Goal: Navigation & Orientation: Find specific page/section

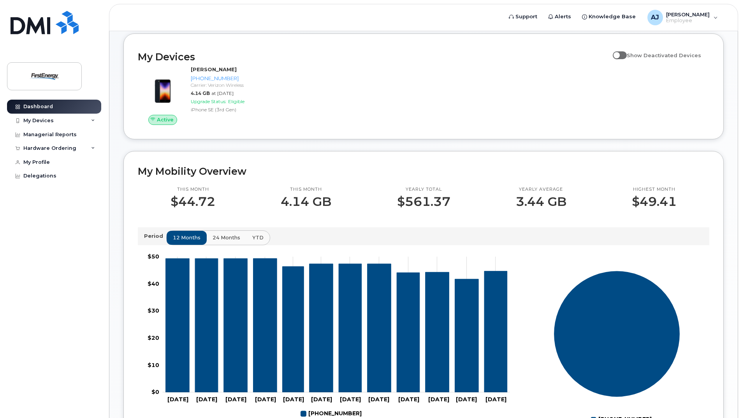
scroll to position [113, 0]
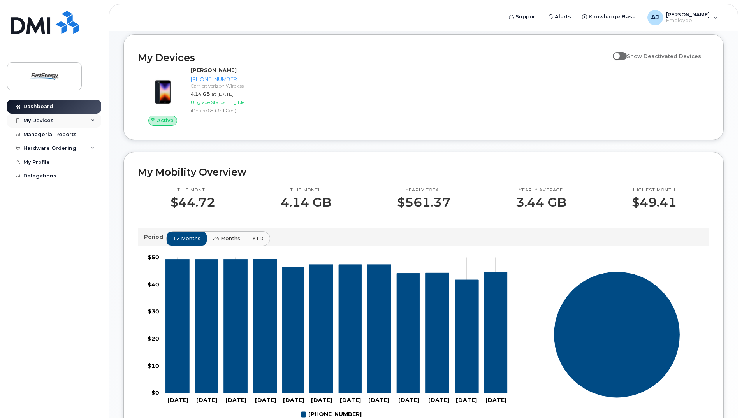
click at [95, 120] on div "My Devices" at bounding box center [54, 121] width 94 height 14
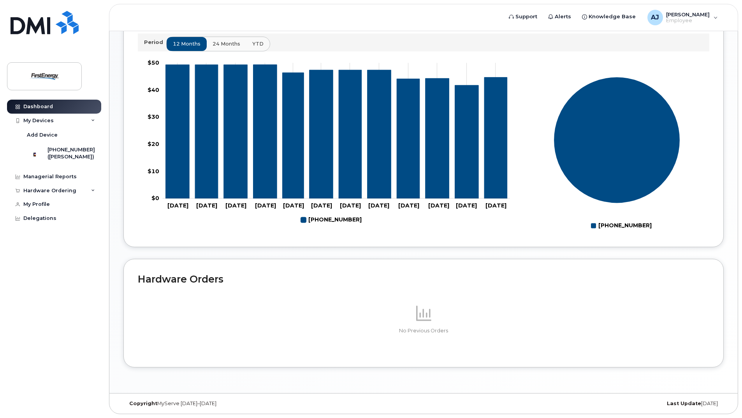
scroll to position [74, 0]
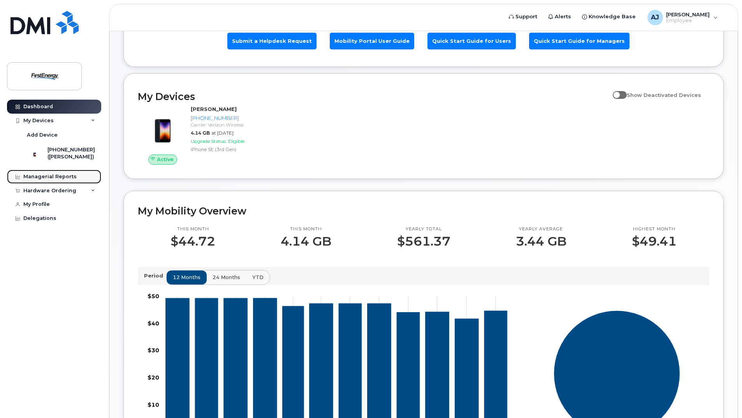
click at [40, 179] on div "Managerial Reports" at bounding box center [49, 177] width 53 height 6
click at [66, 178] on link "Managerial Reports" at bounding box center [54, 177] width 94 height 14
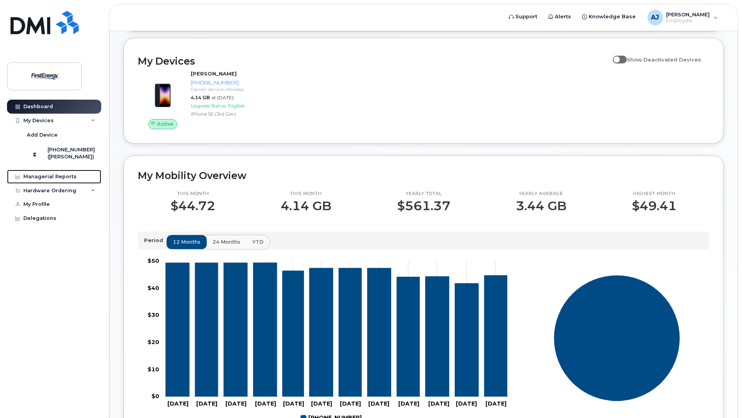
scroll to position [0, 0]
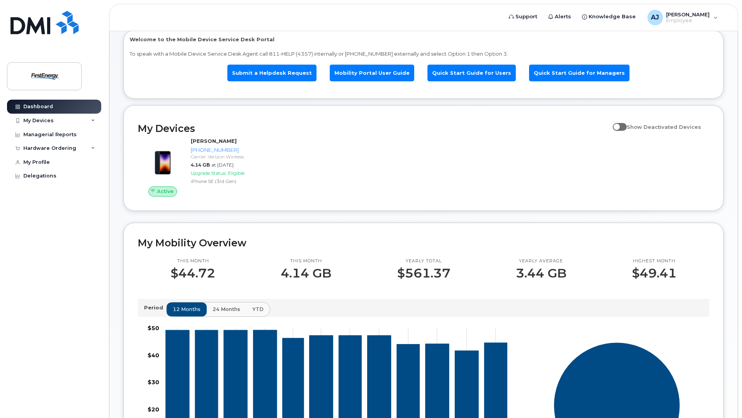
scroll to position [35, 0]
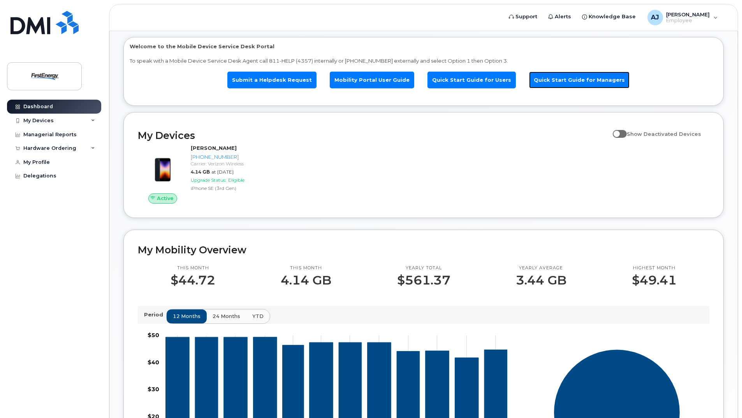
click at [577, 81] on link "Quick Start Guide for Managers" at bounding box center [579, 80] width 100 height 17
click at [714, 18] on div "AJ Andrick, James D Employee" at bounding box center [682, 18] width 81 height 16
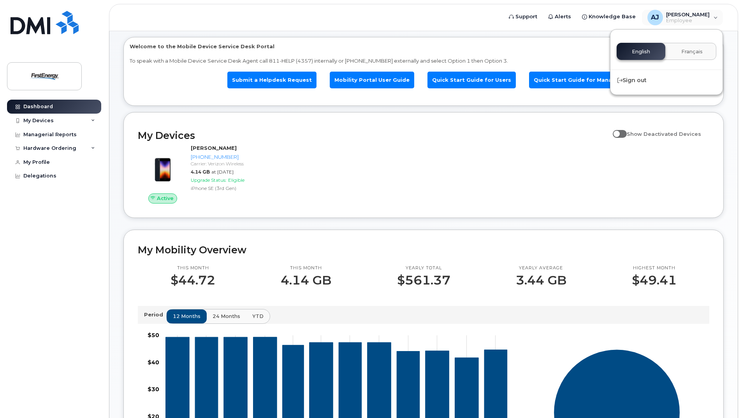
click at [496, 132] on h2 "My Devices" at bounding box center [373, 136] width 471 height 12
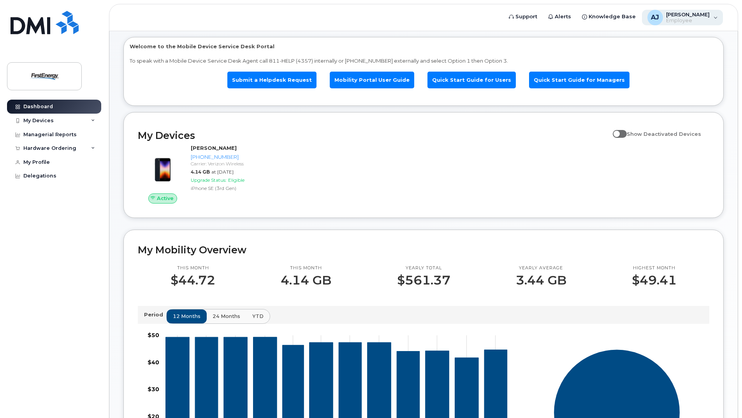
click at [718, 18] on div "AJ Andrick, James D Employee" at bounding box center [682, 18] width 81 height 16
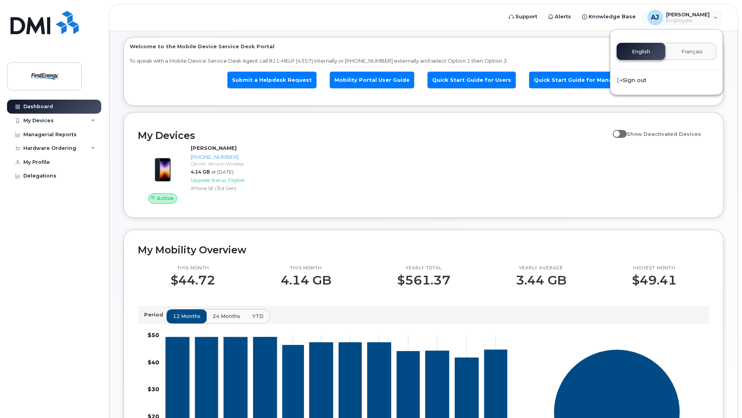
click at [521, 137] on h2 "My Devices" at bounding box center [373, 136] width 471 height 12
click at [92, 148] on icon at bounding box center [93, 148] width 4 height 4
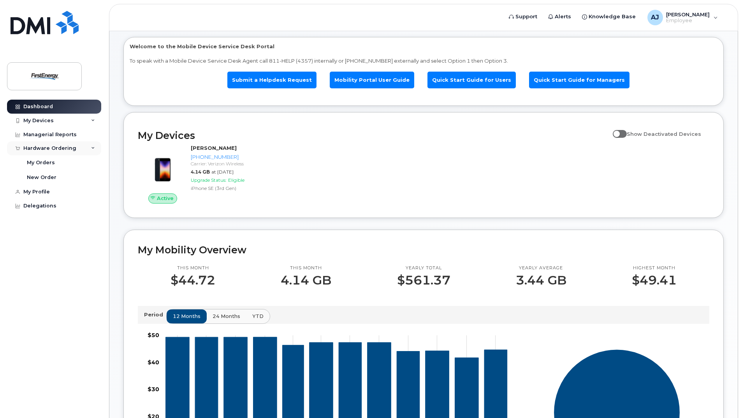
click at [92, 148] on icon at bounding box center [93, 148] width 4 height 4
click at [92, 121] on icon at bounding box center [93, 121] width 4 height 4
click at [71, 158] on div "([PERSON_NAME])" at bounding box center [72, 156] width 48 height 7
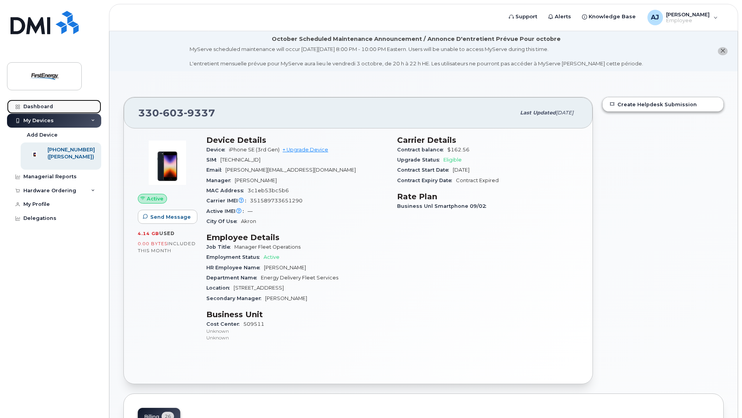
click at [39, 107] on div "Dashboard" at bounding box center [38, 107] width 30 height 6
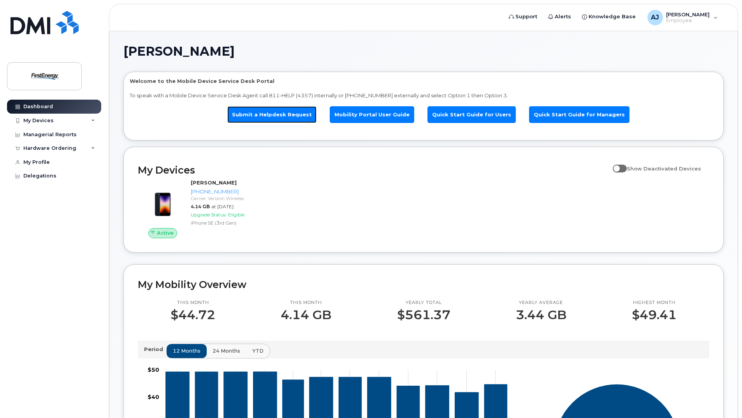
click at [269, 114] on link "Submit a Helpdesk Request" at bounding box center [271, 114] width 89 height 17
click at [290, 116] on link "Submit a Helpdesk Request" at bounding box center [271, 114] width 89 height 17
click at [93, 120] on icon at bounding box center [93, 121] width 4 height 4
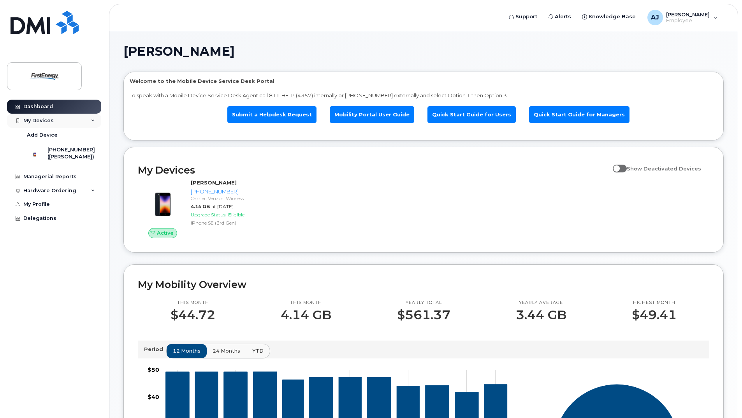
click at [93, 120] on icon at bounding box center [93, 121] width 4 height 4
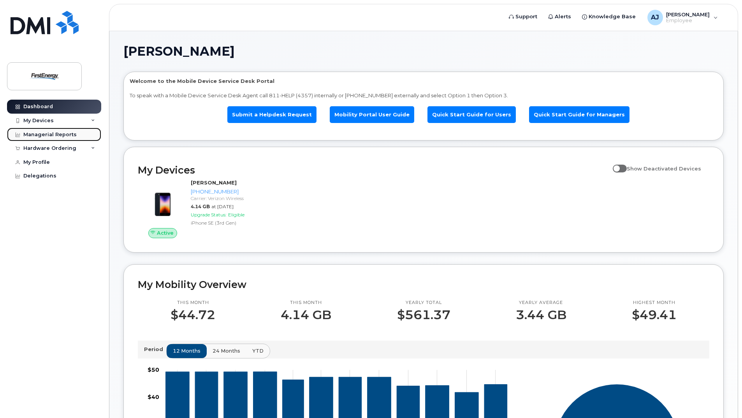
click at [67, 133] on div "Managerial Reports" at bounding box center [49, 135] width 53 height 6
click at [42, 135] on div "Managerial Reports" at bounding box center [49, 135] width 53 height 6
click at [94, 148] on icon at bounding box center [93, 148] width 4 height 4
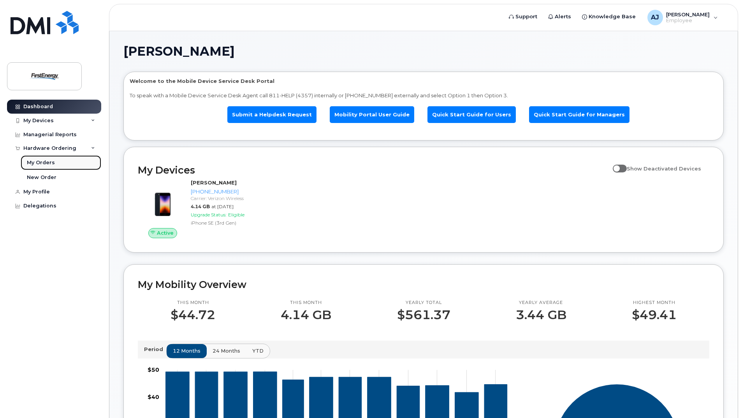
click at [47, 163] on div "My Orders" at bounding box center [41, 162] width 28 height 7
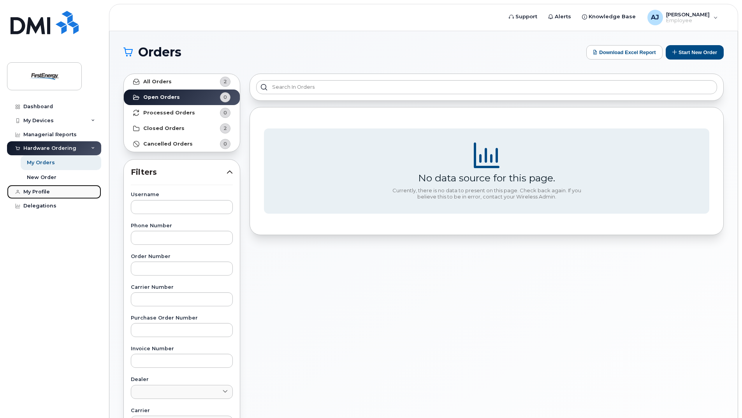
click at [37, 193] on div "My Profile" at bounding box center [36, 192] width 26 height 6
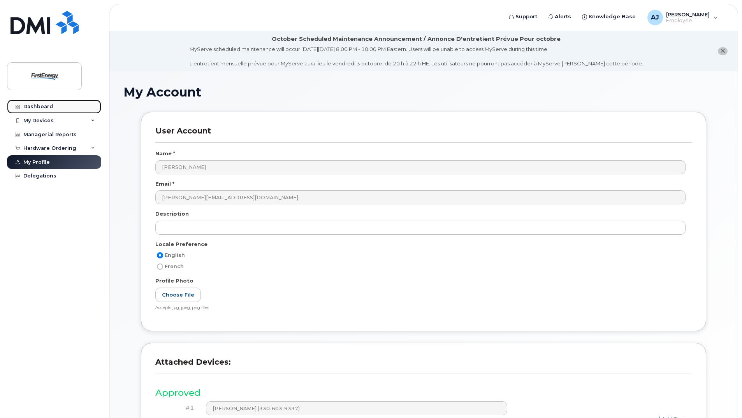
click at [34, 107] on div "Dashboard" at bounding box center [38, 107] width 30 height 6
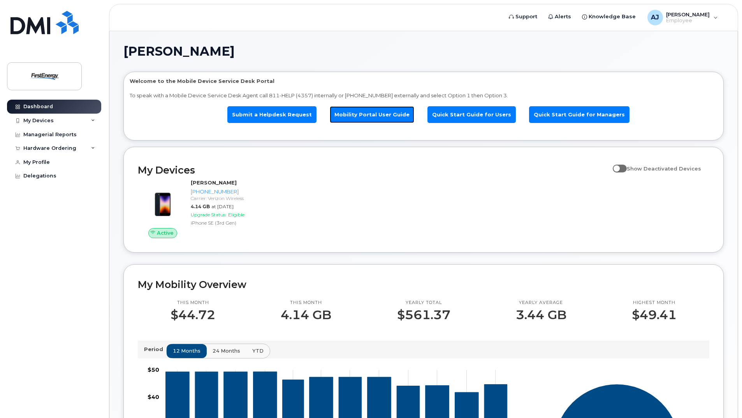
click at [359, 115] on link "Mobility Portal User Guide" at bounding box center [372, 114] width 84 height 17
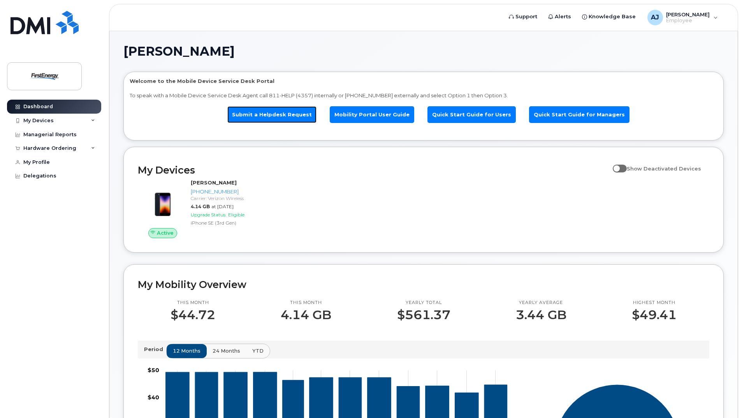
click at [278, 116] on link "Submit a Helpdesk Request" at bounding box center [271, 114] width 89 height 17
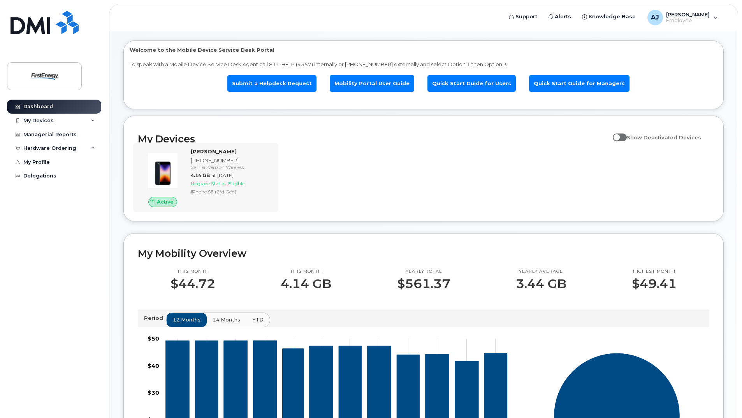
scroll to position [78, 0]
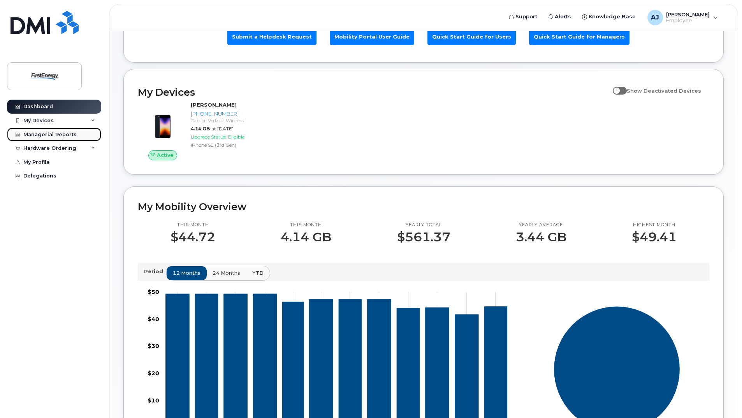
click at [46, 136] on div "Managerial Reports" at bounding box center [49, 135] width 53 height 6
